Goal: Find specific page/section: Find specific page/section

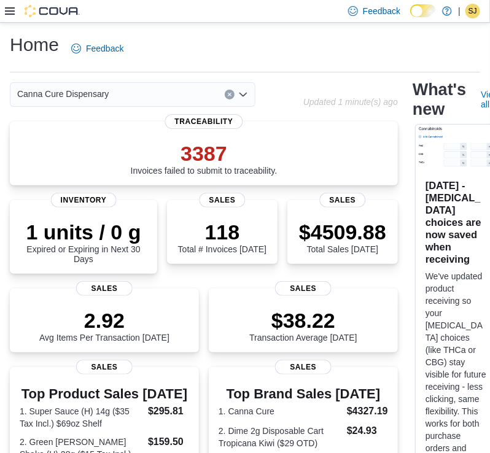
click at [10, 8] on icon at bounding box center [10, 10] width 10 height 7
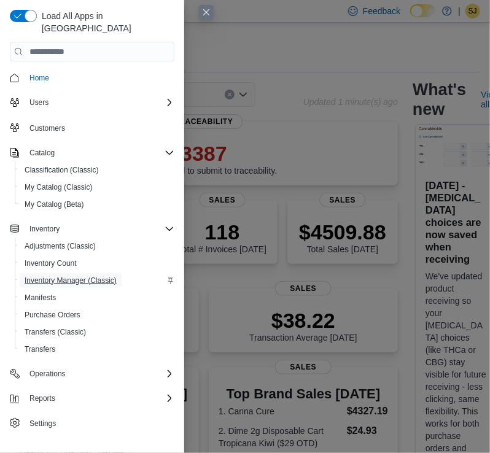
click at [59, 276] on span "Inventory Manager (Classic)" at bounding box center [71, 281] width 92 height 10
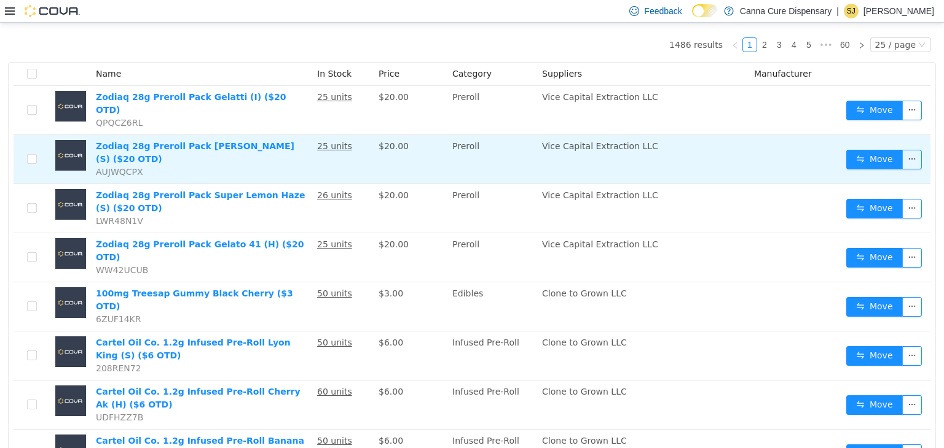
scroll to position [123, 0]
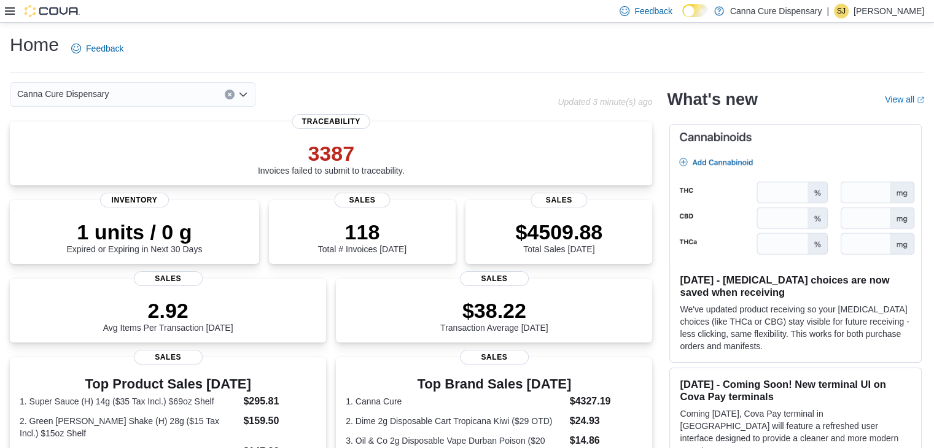
click at [2, 12] on div "Feedback Dark Mode Canna Cure Dispensary | SJ Shantia Jamison" at bounding box center [467, 11] width 934 height 23
click at [11, 10] on icon at bounding box center [10, 11] width 10 height 10
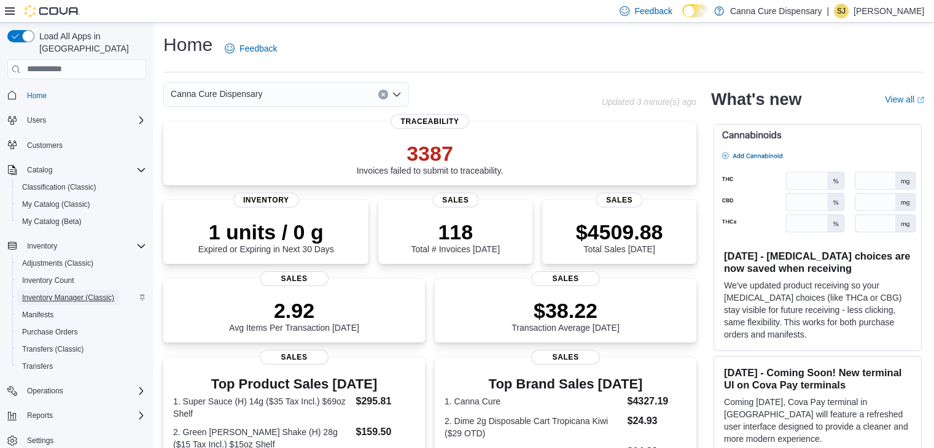
click at [61, 293] on span "Inventory Manager (Classic)" at bounding box center [68, 298] width 92 height 10
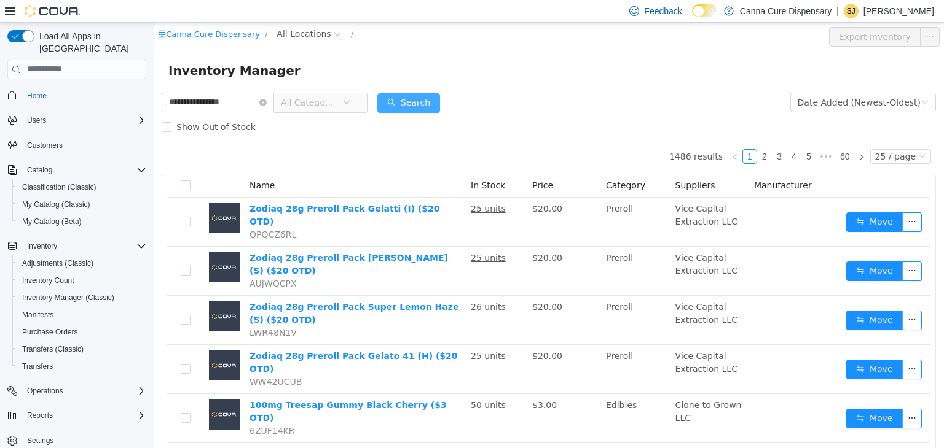
type input "**********"
click at [423, 97] on button "Search" at bounding box center [408, 103] width 63 height 20
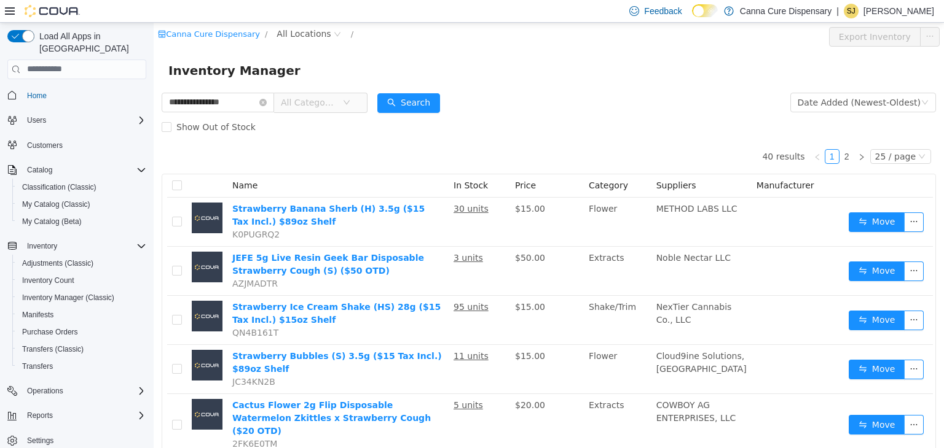
click at [321, 112] on span "All Categories" at bounding box center [315, 102] width 84 height 20
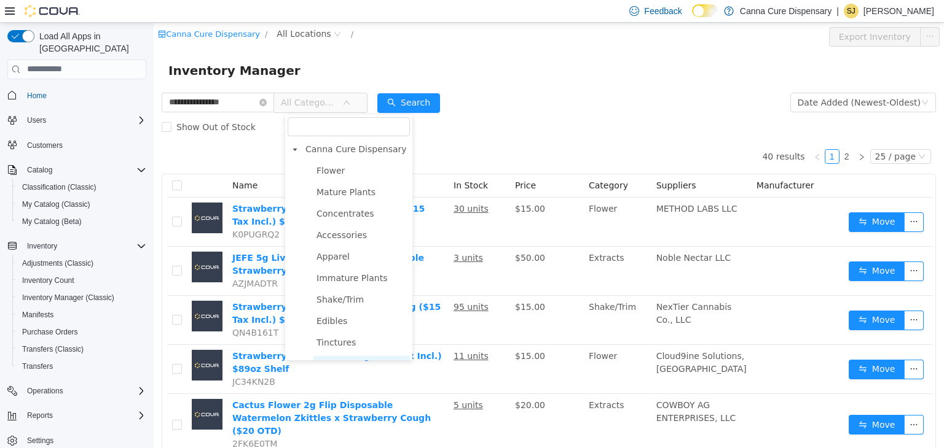
scroll to position [194, 0]
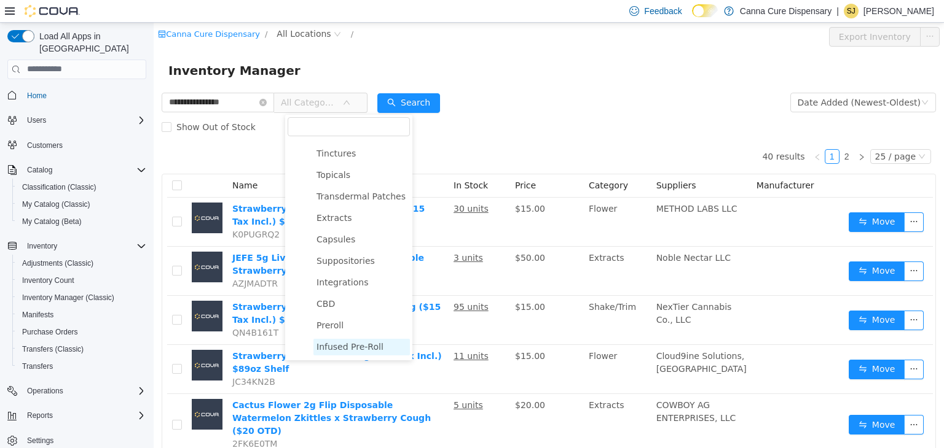
click at [351, 351] on span "Infused Pre-Roll" at bounding box center [349, 347] width 67 height 10
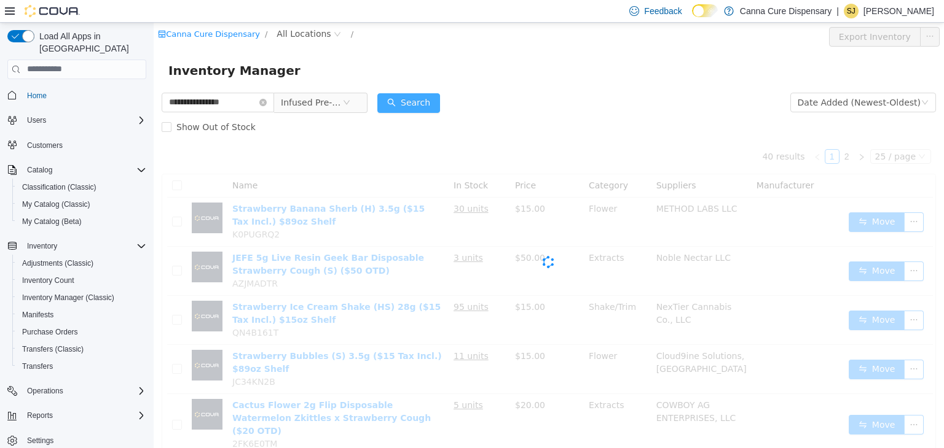
click at [432, 96] on button "Search" at bounding box center [408, 103] width 63 height 20
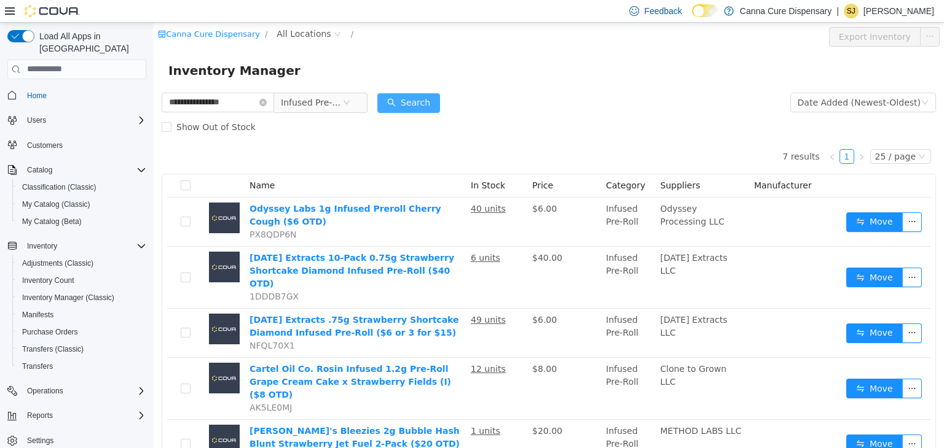
click at [428, 98] on button "Search" at bounding box center [408, 103] width 63 height 20
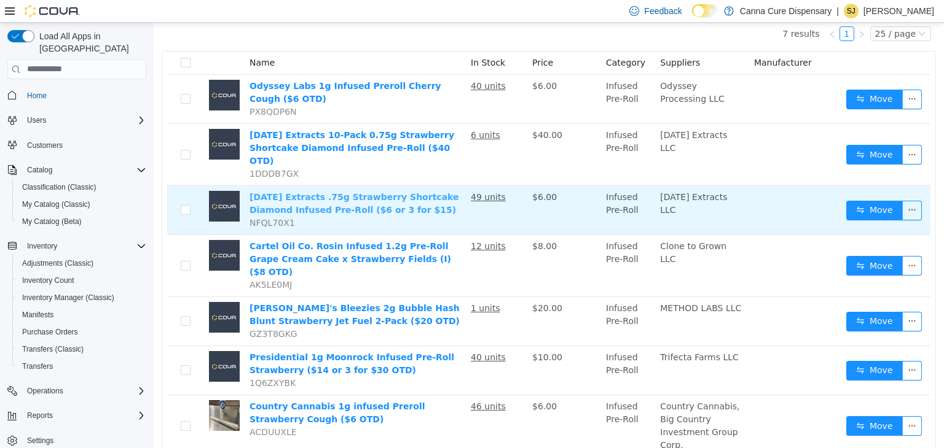
scroll to position [140, 0]
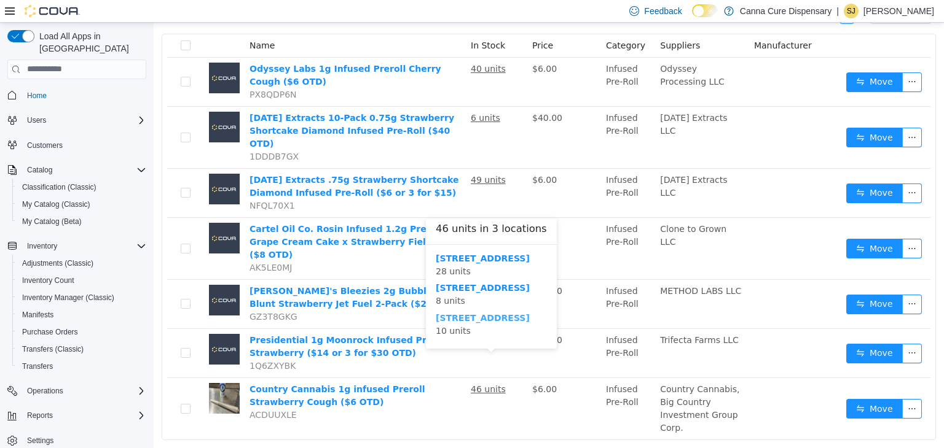
click at [460, 319] on b "[STREET_ADDRESS]" at bounding box center [483, 318] width 94 height 10
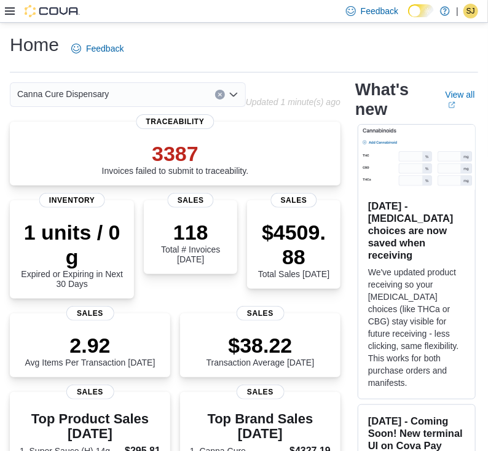
click at [10, 11] on icon at bounding box center [10, 10] width 10 height 7
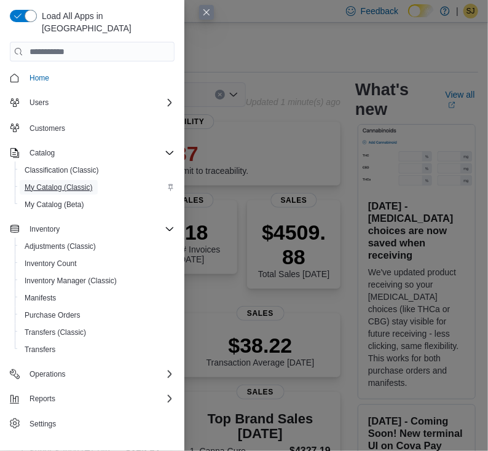
click at [39, 182] on span "My Catalog (Classic)" at bounding box center [59, 187] width 68 height 10
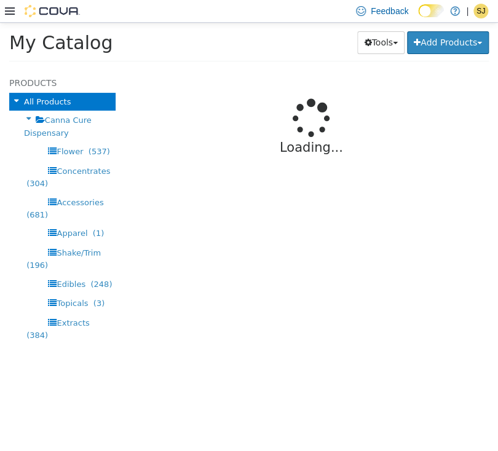
select select "**********"
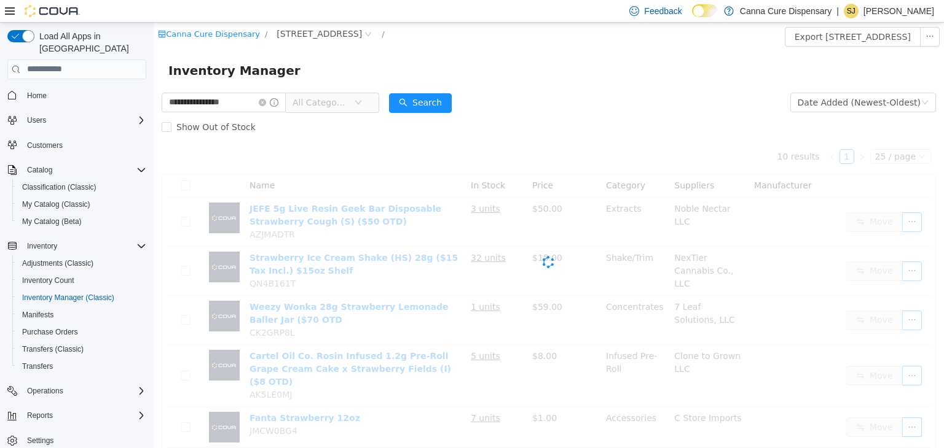
click at [339, 101] on span "All Categories" at bounding box center [320, 102] width 56 height 12
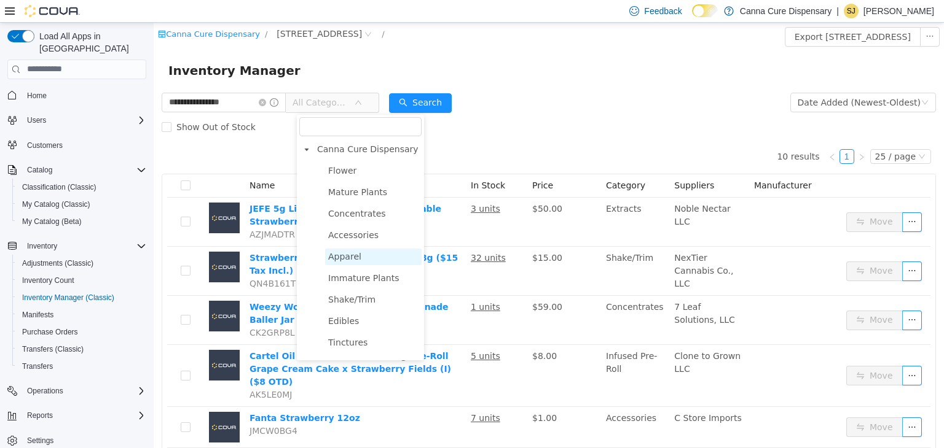
scroll to position [194, 0]
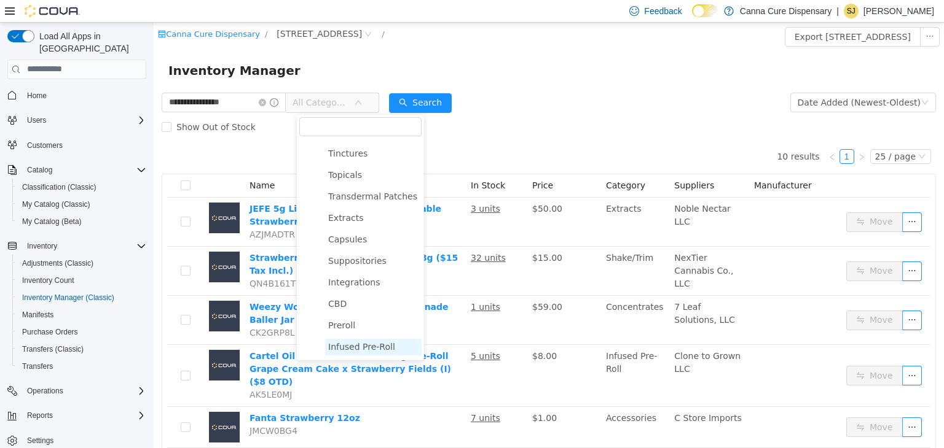
click at [354, 342] on span "Infused Pre-Roll" at bounding box center [361, 347] width 67 height 10
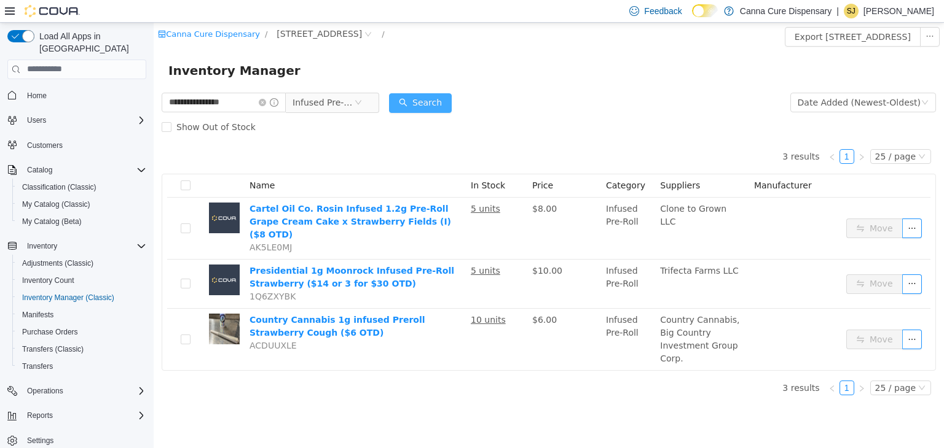
click at [437, 101] on button "Search" at bounding box center [420, 103] width 63 height 20
click at [463, 357] on div "3 results 1 25 / page Name In Stock Price Category Suppliers Manufacturer Carte…" at bounding box center [549, 272] width 774 height 266
click at [362, 104] on icon "icon: close-circle" at bounding box center [357, 101] width 7 height 7
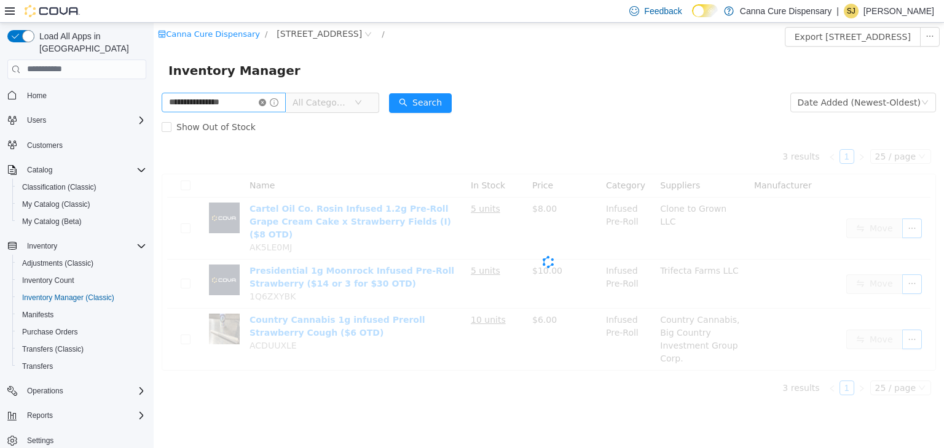
click at [266, 103] on icon "icon: close-circle" at bounding box center [262, 101] width 7 height 7
